Goal: Find specific page/section: Find specific page/section

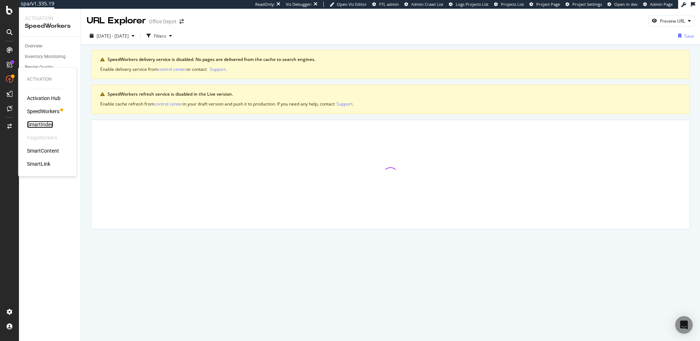
click at [46, 125] on div "SmartIndex" at bounding box center [40, 124] width 26 height 7
